Goal: Download file/media

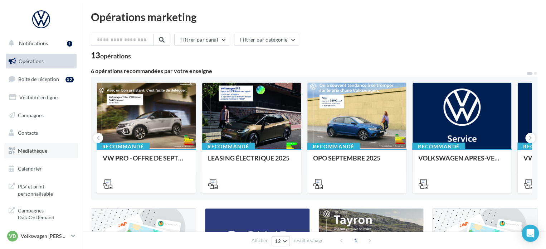
click at [32, 153] on span "Médiathèque" at bounding box center [32, 150] width 29 height 6
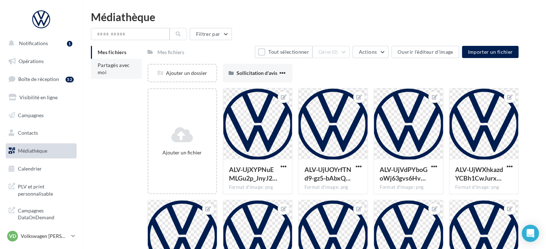
click at [111, 68] on li "Partagés avec moi" at bounding box center [116, 69] width 51 height 20
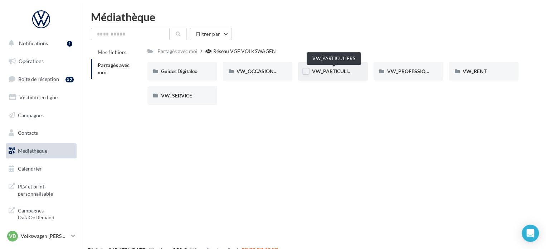
click at [331, 73] on span "VW_PARTICULIERS" at bounding box center [334, 71] width 45 height 6
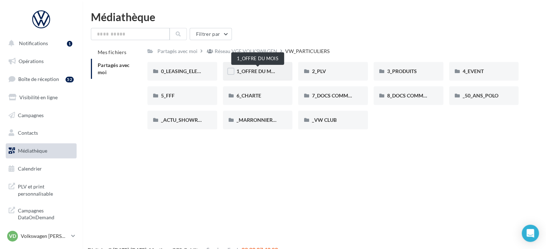
click at [258, 69] on span "1_OFFRE DU MOIS" at bounding box center [258, 71] width 43 height 6
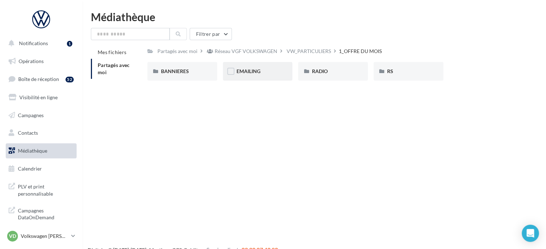
click at [262, 72] on div "EMAILING" at bounding box center [258, 71] width 43 height 7
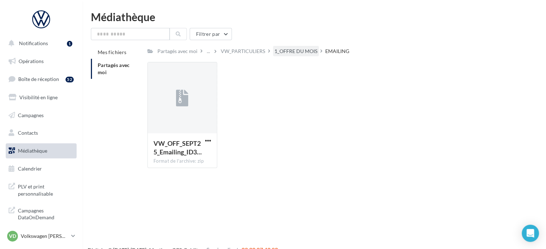
click at [295, 50] on div "1_OFFRE DU MOIS" at bounding box center [295, 51] width 43 height 7
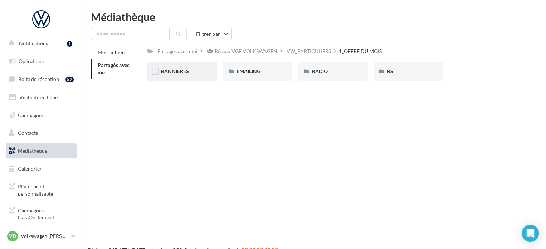
click at [190, 65] on div "BANNIERES" at bounding box center [182, 71] width 70 height 19
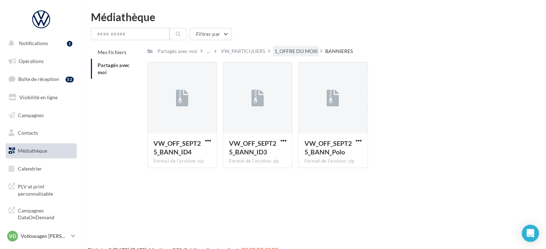
click at [301, 50] on div "1_OFFRE DU MOIS" at bounding box center [295, 51] width 43 height 7
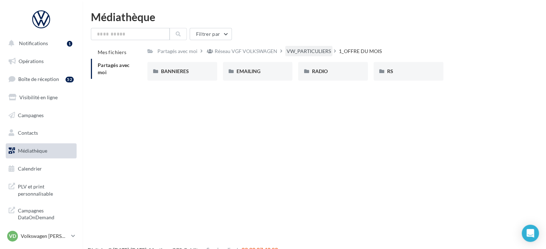
click at [311, 51] on div "VW_PARTICULIERS" at bounding box center [309, 51] width 44 height 7
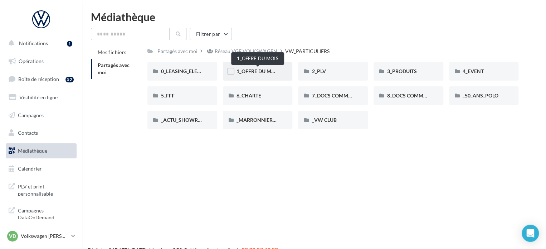
click at [257, 68] on span "1_OFFRE DU MOIS" at bounding box center [258, 71] width 43 height 6
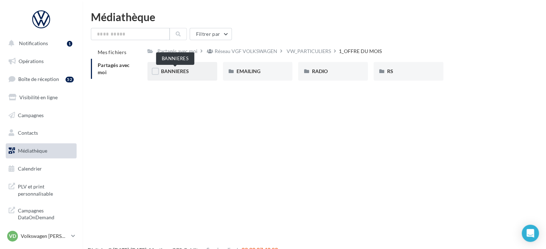
click at [170, 73] on span "BANNIERES" at bounding box center [175, 71] width 28 height 6
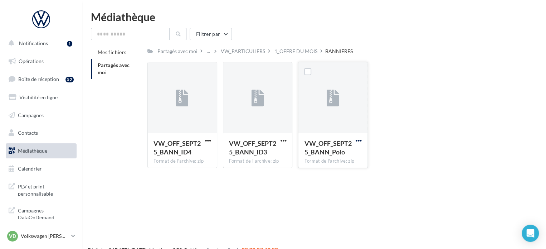
click at [356, 140] on span "button" at bounding box center [359, 140] width 6 height 6
click at [341, 160] on button "Télécharger" at bounding box center [328, 154] width 72 height 19
click at [293, 52] on div "1_OFFRE DU MOIS" at bounding box center [295, 51] width 43 height 7
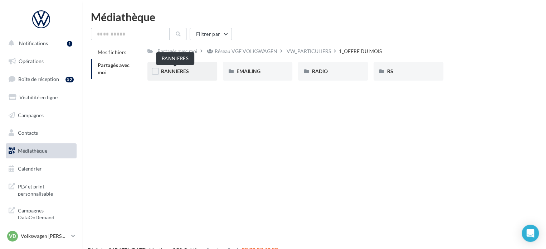
click at [179, 71] on span "BANNIERES" at bounding box center [175, 71] width 28 height 6
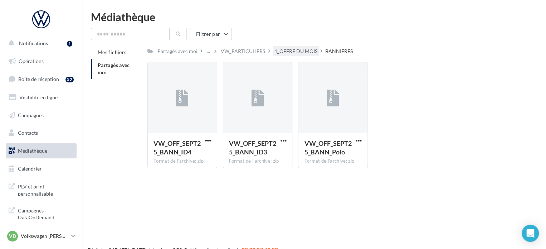
click at [296, 51] on div "1_OFFRE DU MOIS" at bounding box center [295, 51] width 43 height 7
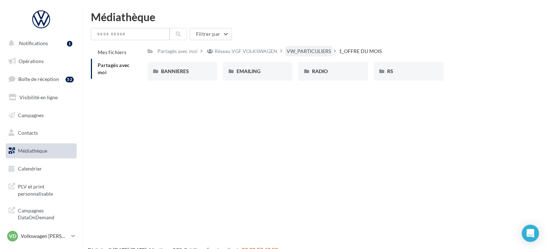
click at [296, 51] on div "VW_PARTICULIERS" at bounding box center [309, 51] width 44 height 7
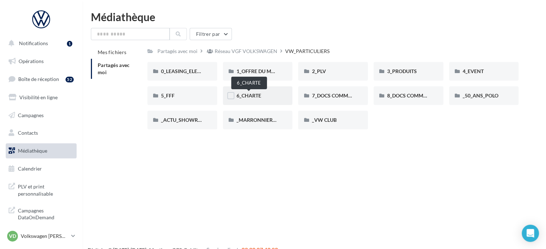
click at [261, 93] on span "6_CHARTE" at bounding box center [249, 95] width 25 height 6
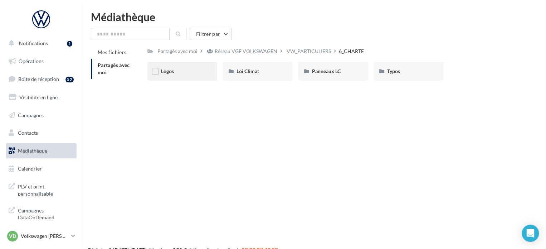
click at [173, 73] on span "Logos" at bounding box center [167, 71] width 13 height 6
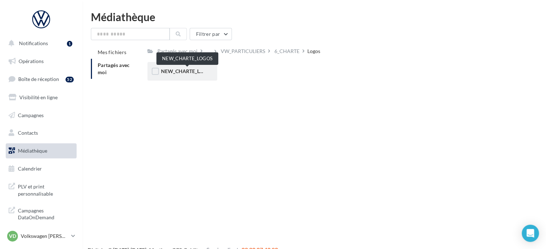
click at [176, 73] on span "NEW_CHARTE_LOGOS" at bounding box center [187, 71] width 53 height 6
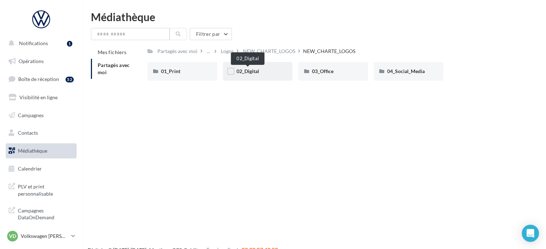
click at [243, 73] on span "02_Digital" at bounding box center [248, 71] width 23 height 6
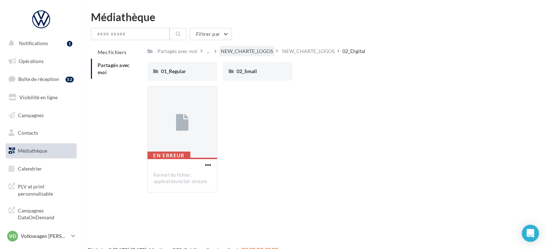
click at [261, 55] on div "NEW_CHARTE_LOGOS" at bounding box center [247, 51] width 52 height 7
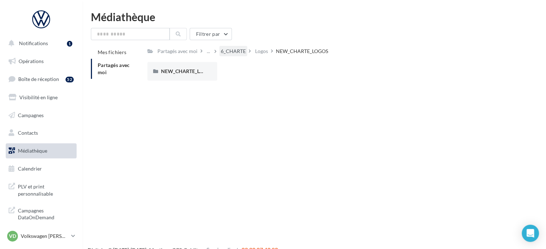
click at [234, 54] on div "6_CHARTE" at bounding box center [233, 51] width 25 height 7
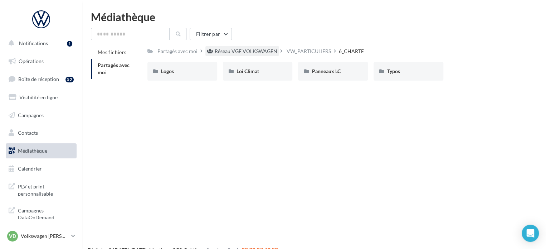
click at [272, 53] on div "Réseau VGF VOLKSWAGEN" at bounding box center [246, 51] width 63 height 7
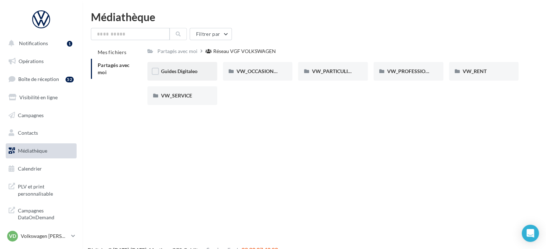
click at [190, 67] on div "Guides Digitaleo" at bounding box center [182, 71] width 70 height 19
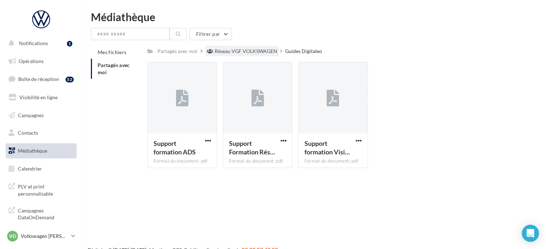
click at [260, 51] on div "Réseau VGF VOLKSWAGEN" at bounding box center [246, 51] width 63 height 7
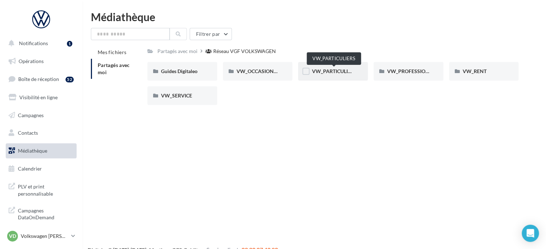
click at [347, 70] on span "VW_PARTICULIERS" at bounding box center [334, 71] width 45 height 6
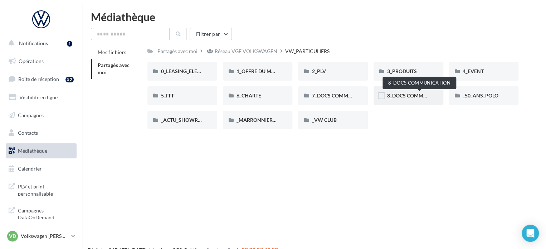
click at [407, 95] on span "8_DOCS COMMUNICATION" at bounding box center [419, 95] width 64 height 6
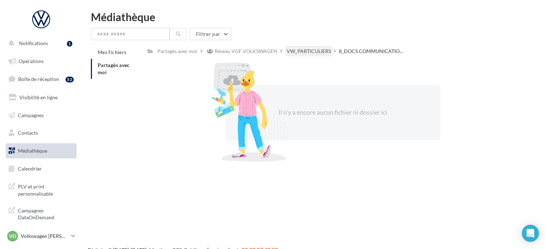
click at [312, 50] on div "VW_PARTICULIERS" at bounding box center [309, 51] width 44 height 7
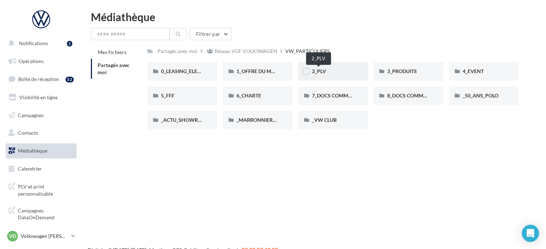
click at [324, 74] on span "2_PLV" at bounding box center [319, 71] width 14 height 6
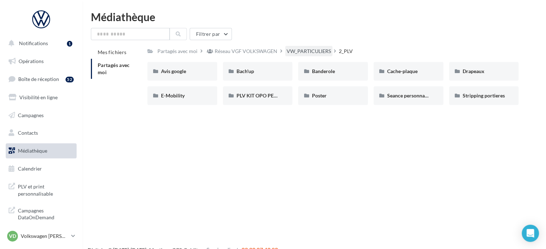
click at [309, 51] on div "VW_PARTICULIERS" at bounding box center [309, 51] width 44 height 7
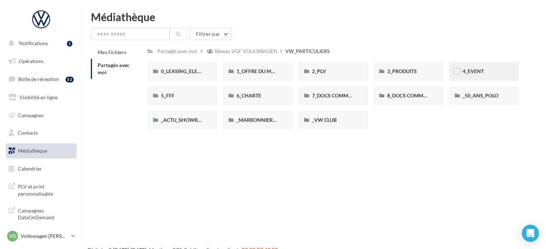
click at [488, 74] on div "4_EVENT" at bounding box center [484, 71] width 43 height 7
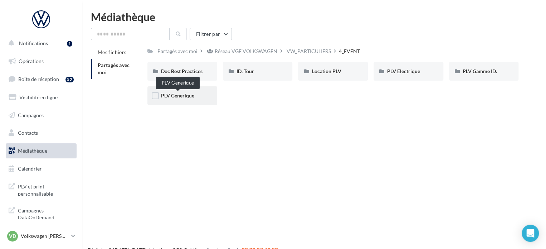
click at [188, 94] on span "PLV Generique" at bounding box center [177, 95] width 33 height 6
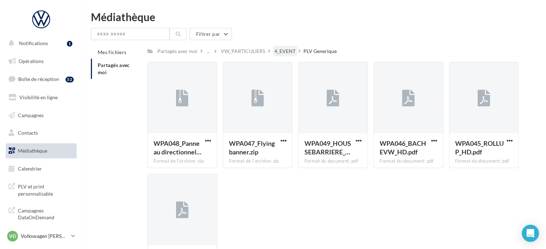
click at [282, 50] on div "4_EVENT" at bounding box center [284, 51] width 21 height 7
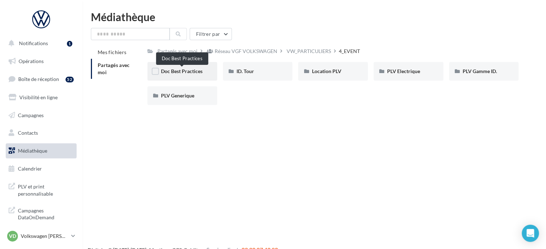
click at [188, 72] on span "Doc Best Practices" at bounding box center [182, 71] width 42 height 6
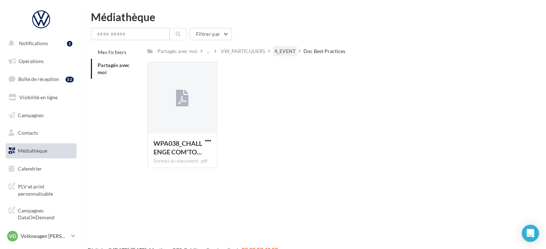
click at [286, 48] on div "4_EVENT" at bounding box center [284, 51] width 21 height 7
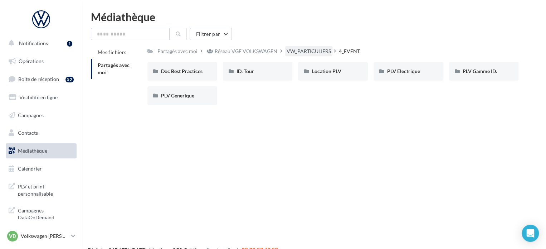
click at [327, 47] on div "VW_PARTICULIERS" at bounding box center [308, 51] width 47 height 10
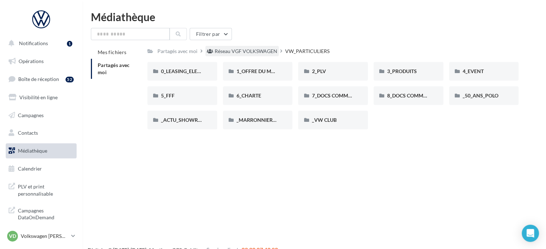
click at [240, 52] on div "Réseau VGF VOLKSWAGEN" at bounding box center [246, 51] width 63 height 7
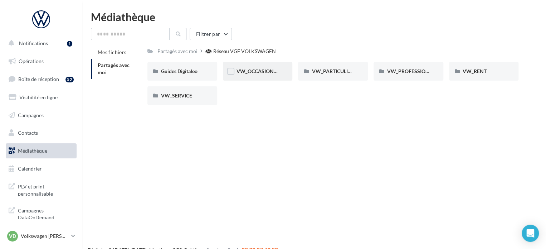
drag, startPoint x: 260, startPoint y: 71, endPoint x: 260, endPoint y: 80, distance: 8.9
click at [260, 80] on div "VW_OCCASIONS_GARANTIES" at bounding box center [258, 71] width 70 height 19
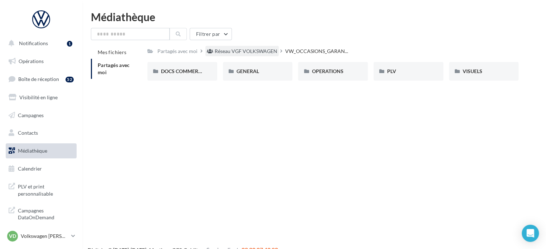
click at [257, 53] on div "Réseau VGF VOLKSWAGEN" at bounding box center [246, 51] width 63 height 7
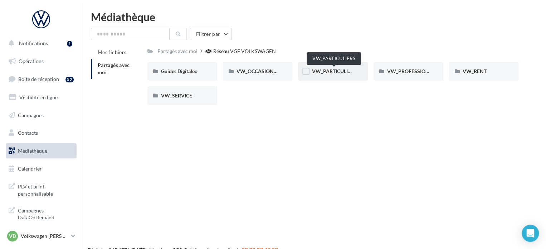
click at [318, 69] on span "VW_PARTICULIERS" at bounding box center [334, 71] width 45 height 6
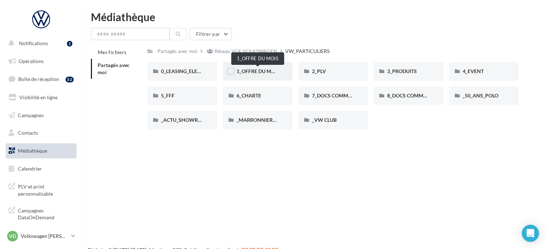
click at [257, 70] on span "1_OFFRE DU MOIS" at bounding box center [258, 71] width 43 height 6
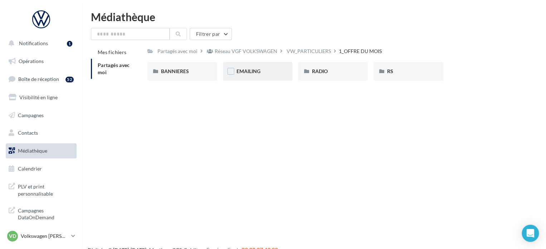
click at [257, 73] on span "EMAILING" at bounding box center [249, 71] width 24 height 6
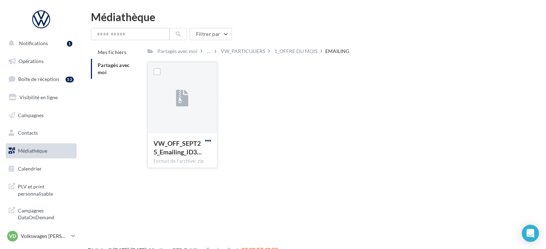
click at [207, 143] on span "button" at bounding box center [208, 140] width 6 height 6
click at [190, 154] on button "Télécharger" at bounding box center [177, 154] width 72 height 19
click at [208, 138] on span "button" at bounding box center [208, 140] width 6 height 6
click at [208, 139] on span "button" at bounding box center [208, 140] width 6 height 6
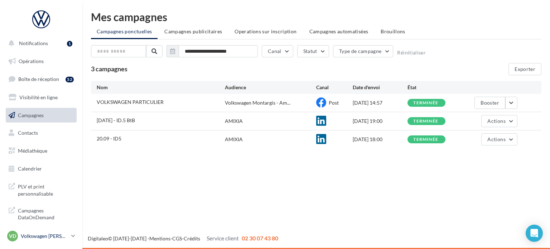
click at [47, 235] on p "Volkswagen [PERSON_NAME]" at bounding box center [45, 235] width 48 height 7
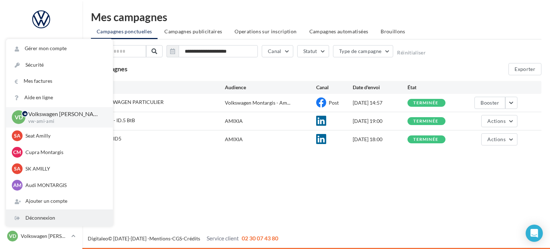
click at [56, 220] on div "Déconnexion" at bounding box center [59, 218] width 107 height 16
